Goal: Task Accomplishment & Management: Use online tool/utility

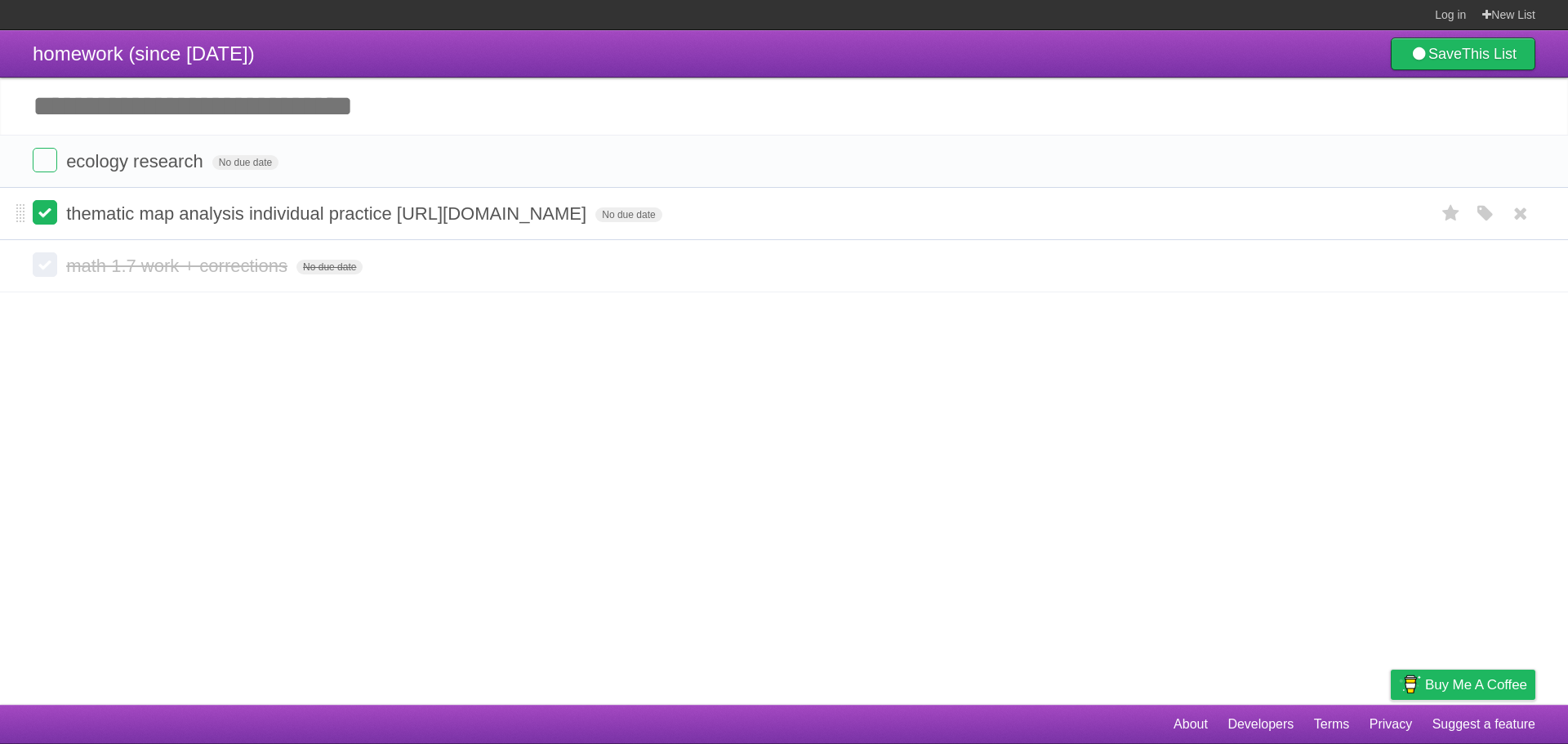
click at [36, 208] on label at bounding box center [44, 212] width 24 height 25
click at [1514, 160] on icon at bounding box center [1520, 161] width 23 height 26
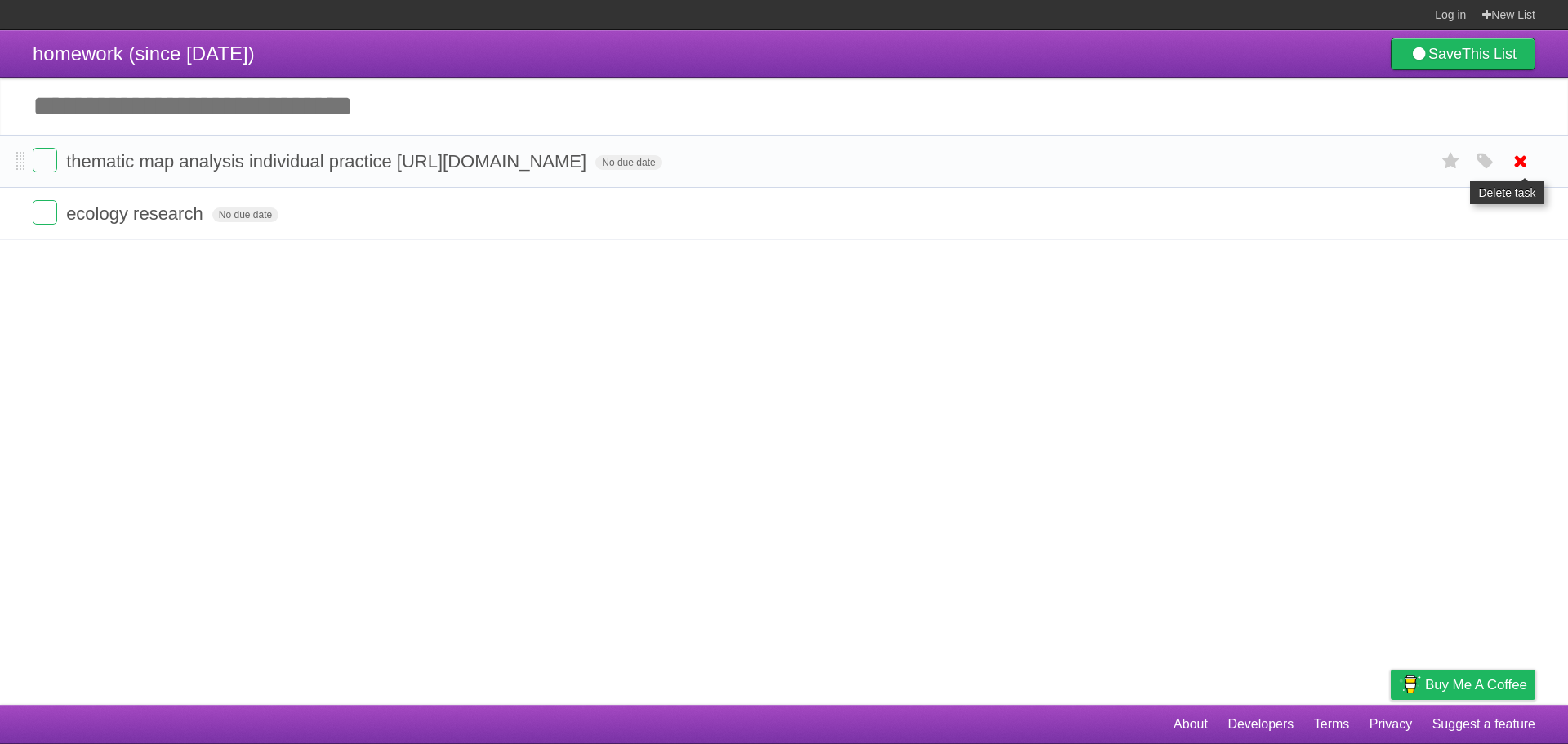
click at [1517, 162] on icon at bounding box center [1520, 161] width 23 height 26
click at [283, 134] on input "Add another task" at bounding box center [784, 106] width 1568 height 57
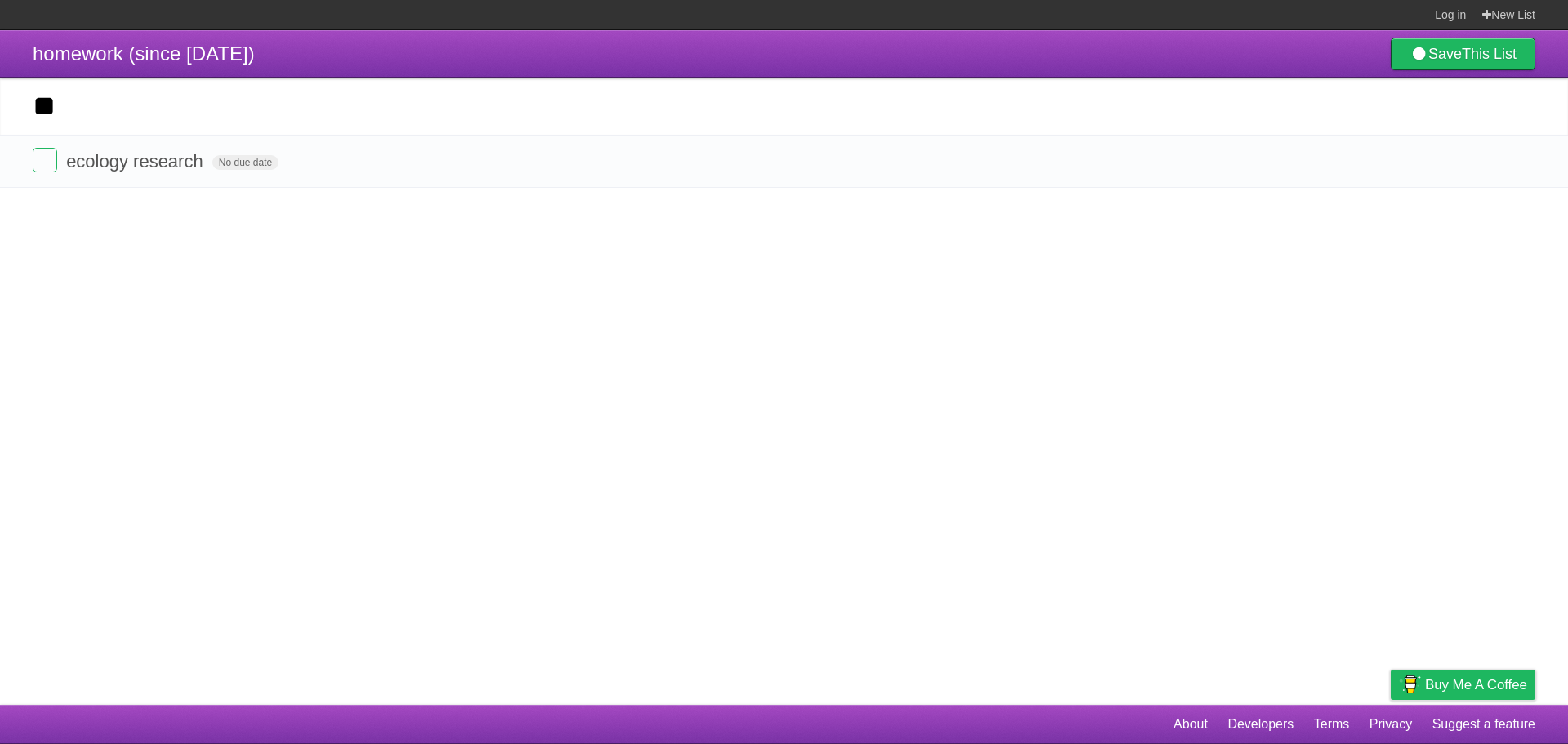
type input "*"
type input "**********"
click at [1451, 60] on link "Save This List" at bounding box center [1462, 53] width 144 height 32
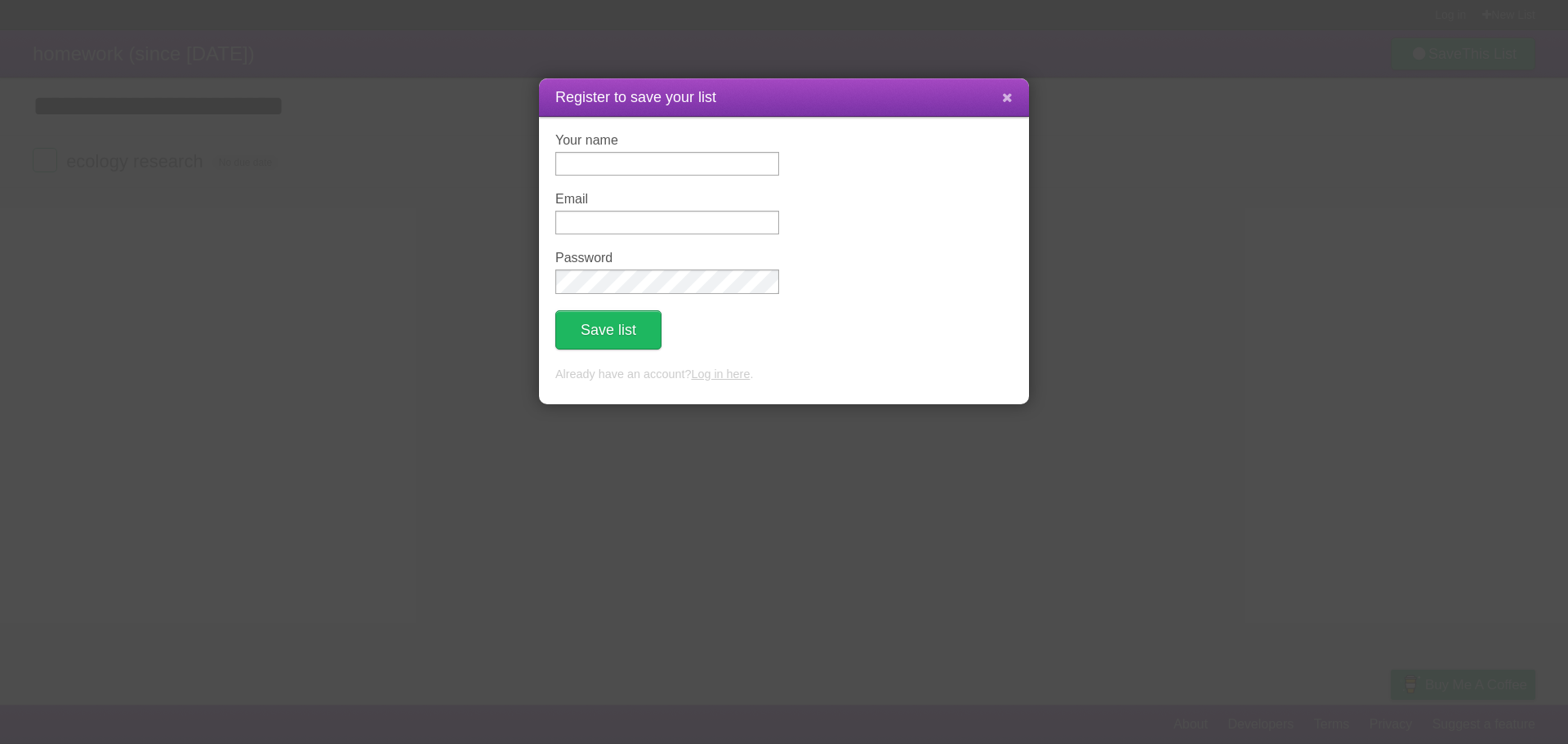
click at [1010, 98] on icon at bounding box center [1006, 97] width 11 height 14
